Goal: Task Accomplishment & Management: Manage account settings

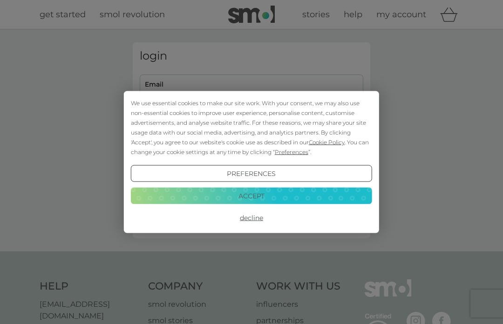
click at [190, 198] on button "Accept" at bounding box center [251, 195] width 241 height 17
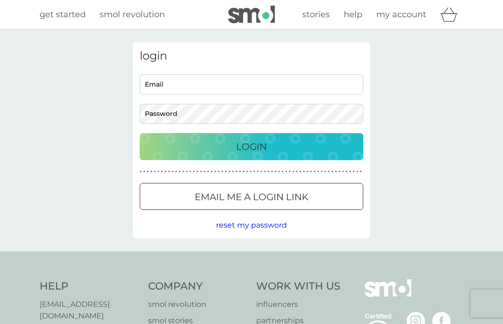
click at [155, 89] on input "Email" at bounding box center [252, 85] width 224 height 20
type input "[EMAIL_ADDRESS][DOMAIN_NAME]"
click at [252, 146] on button "Login" at bounding box center [252, 146] width 224 height 27
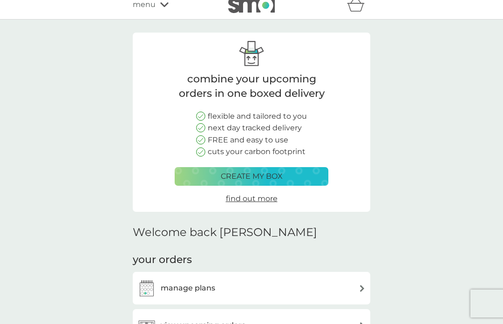
scroll to position [16, 0]
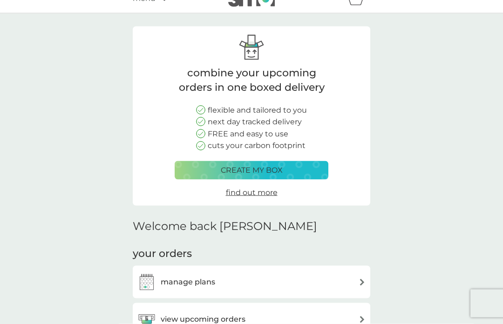
click at [183, 283] on h3 "manage plans" at bounding box center [188, 282] width 55 height 12
